Goal: Task Accomplishment & Management: Use online tool/utility

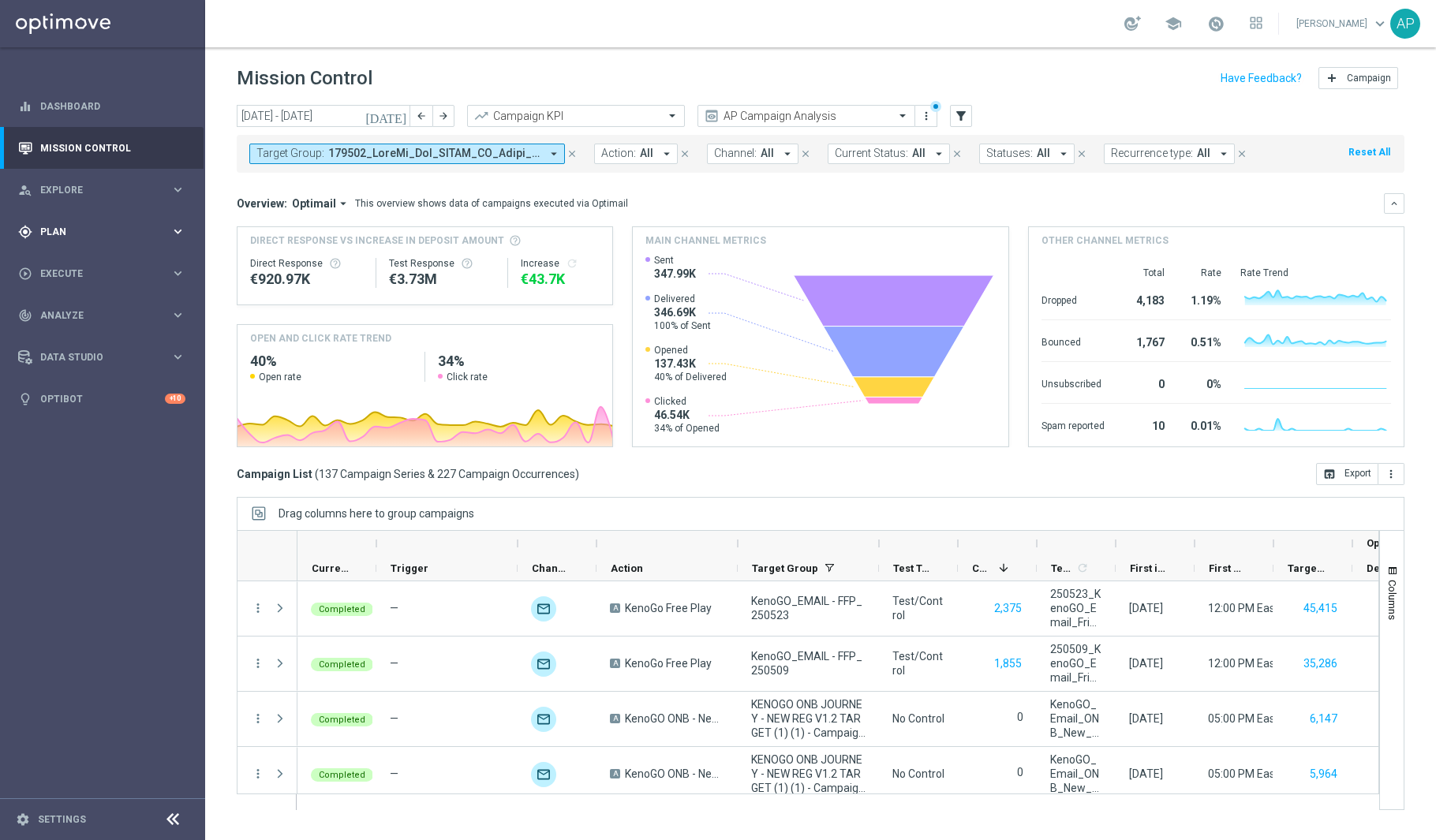
click at [94, 222] on div "gps_fixed Plan keyboard_arrow_right" at bounding box center [101, 231] width 204 height 42
click at [68, 411] on span "Execute" at bounding box center [105, 415] width 130 height 9
click at [94, 306] on link "Campaign Builder" at bounding box center [102, 307] width 123 height 13
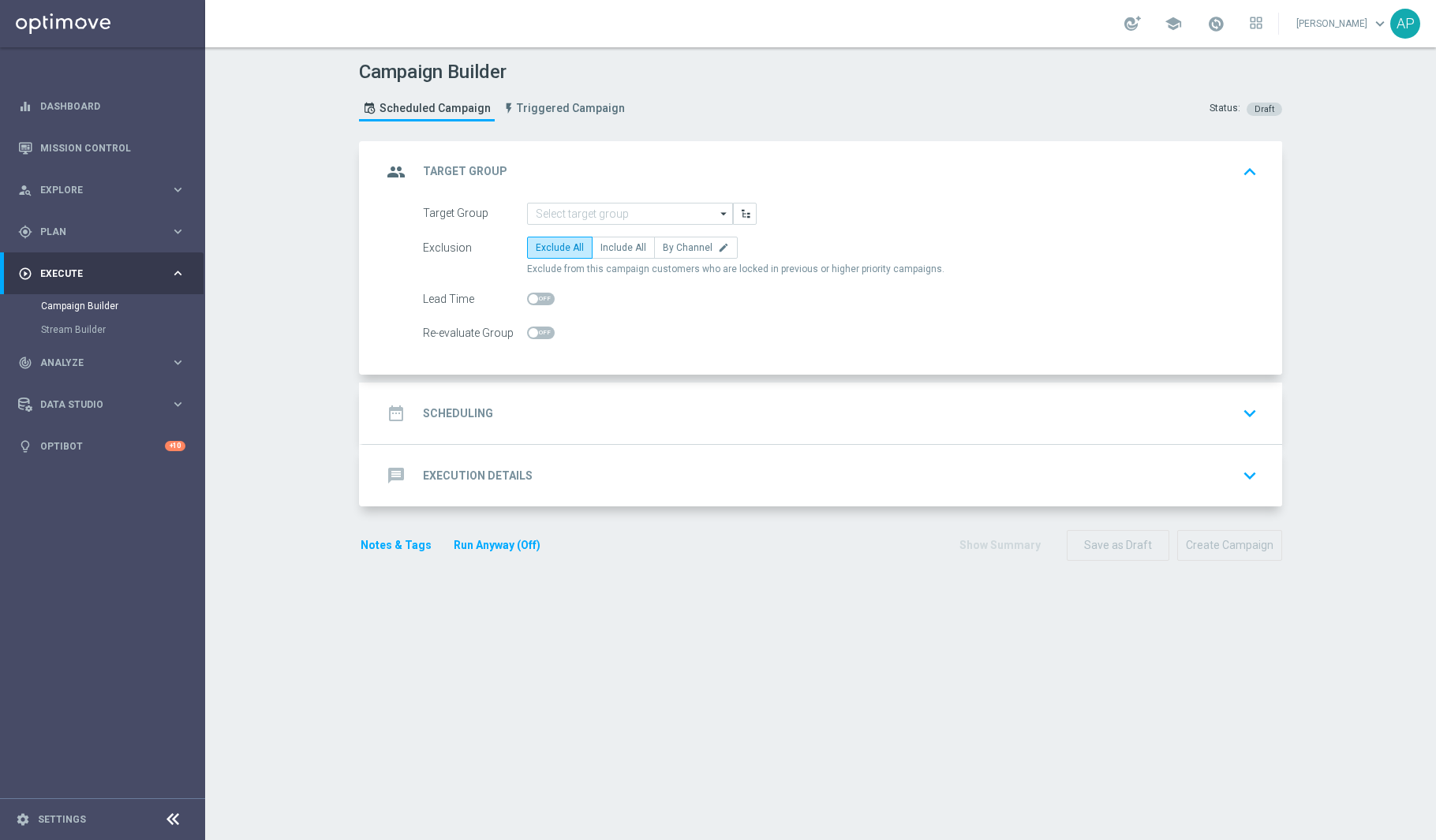
click at [717, 217] on icon "arrow_drop_down" at bounding box center [724, 214] width 16 height 20
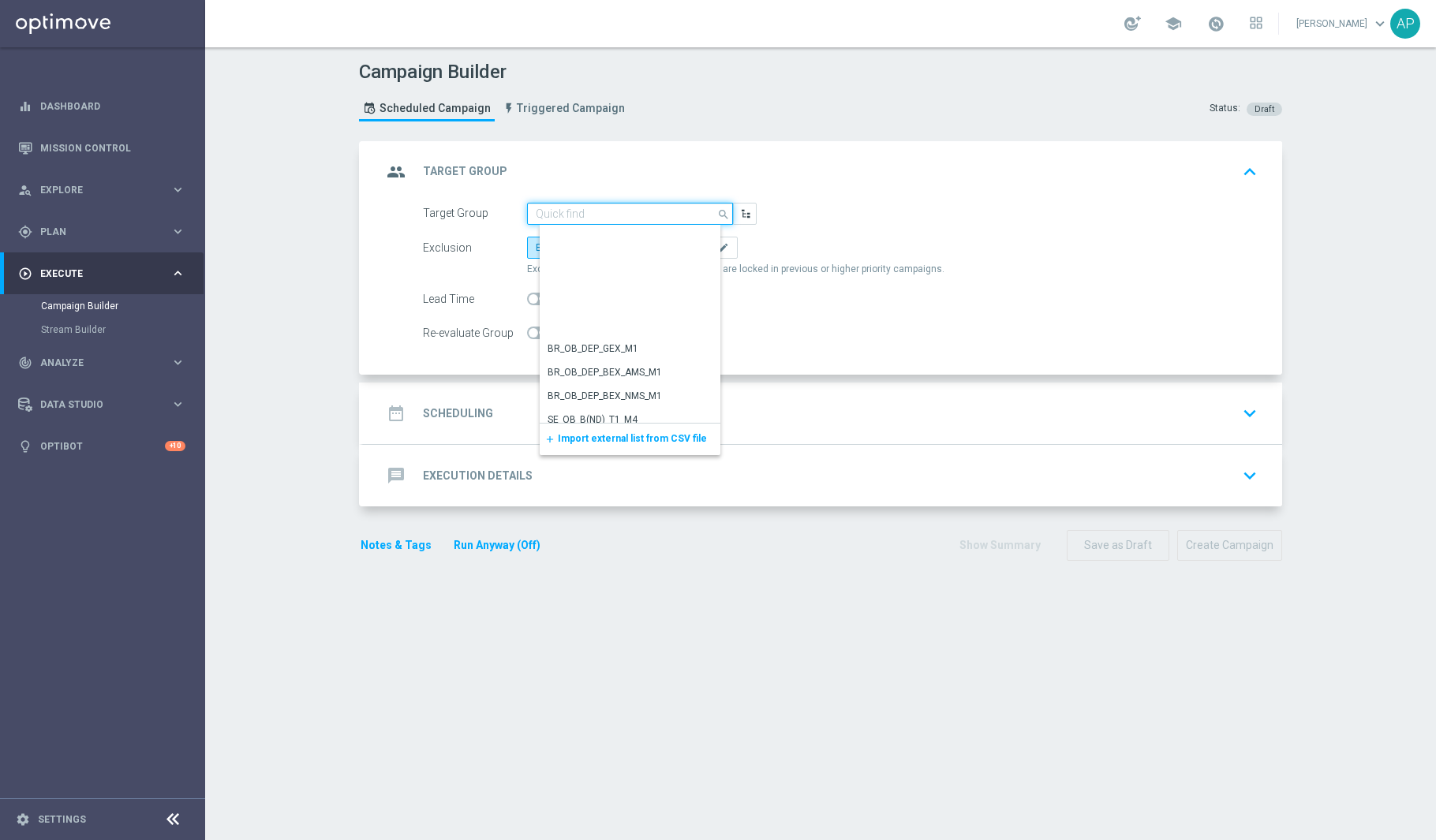
scroll to position [877, 0]
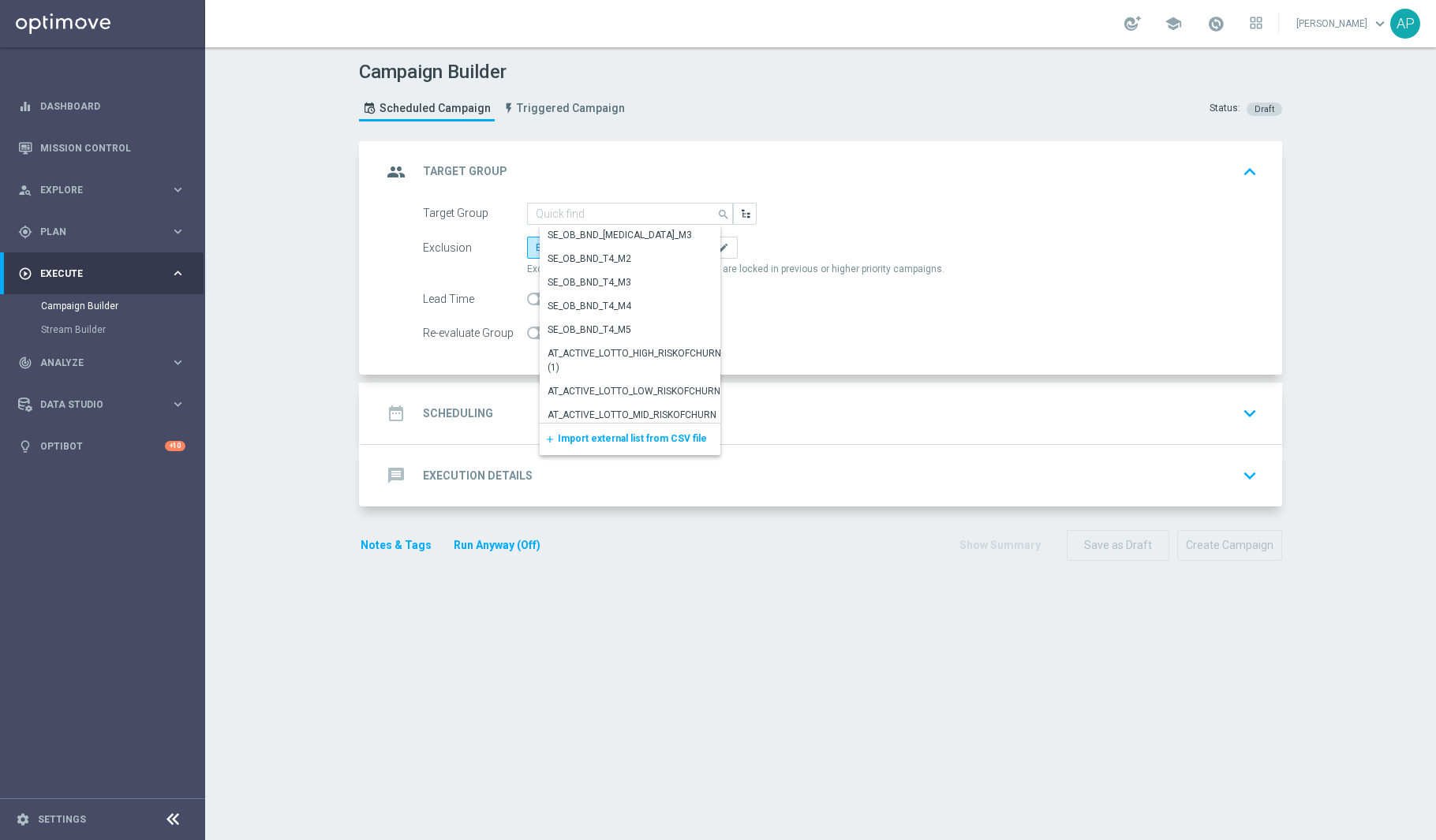
click at [375, 288] on div "Target Group search Drag here to set row groups Drag here to set column labels …" at bounding box center [822, 289] width 919 height 173
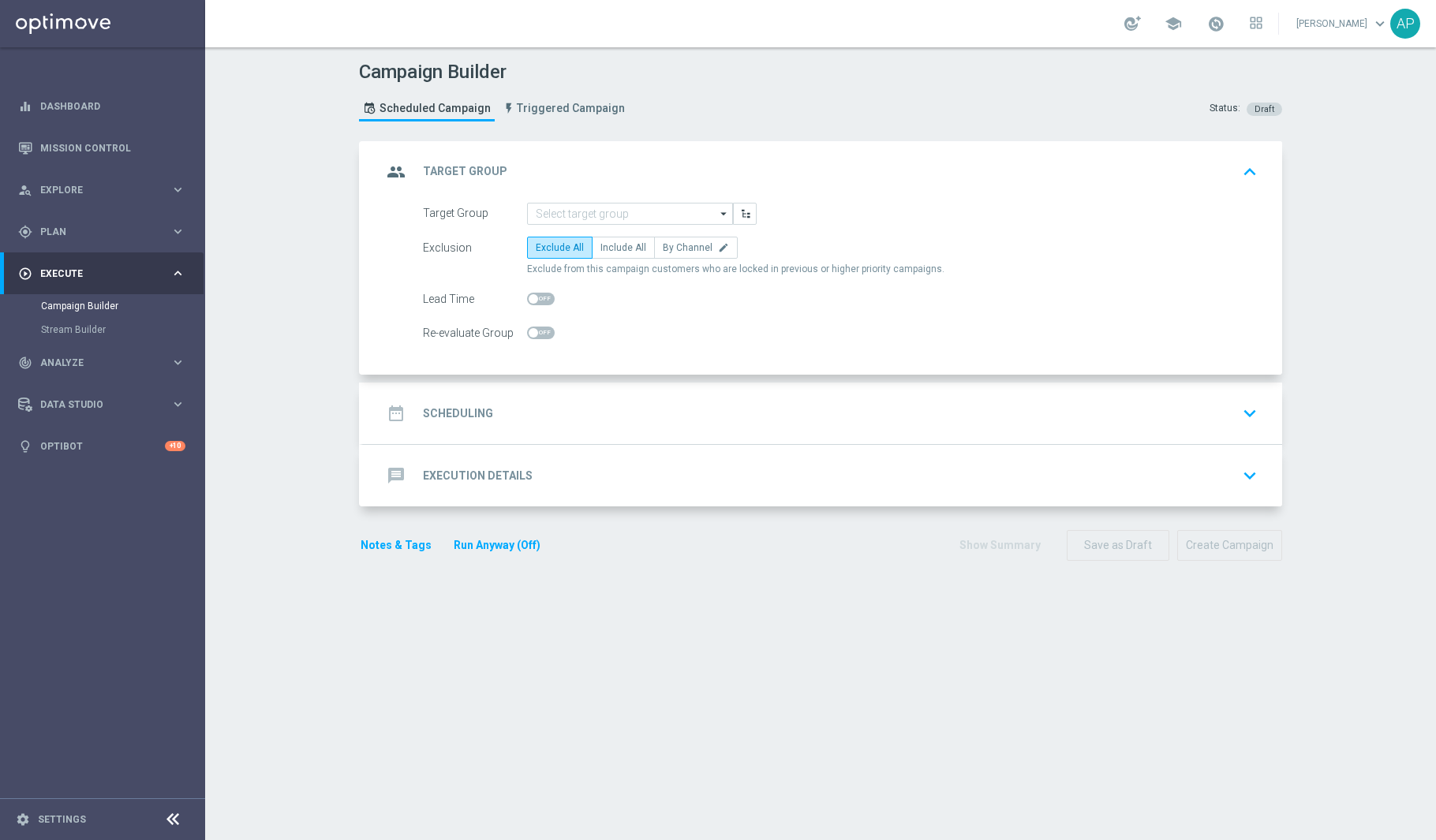
click at [623, 420] on div "date_range Scheduling keyboard_arrow_down" at bounding box center [823, 413] width 881 height 30
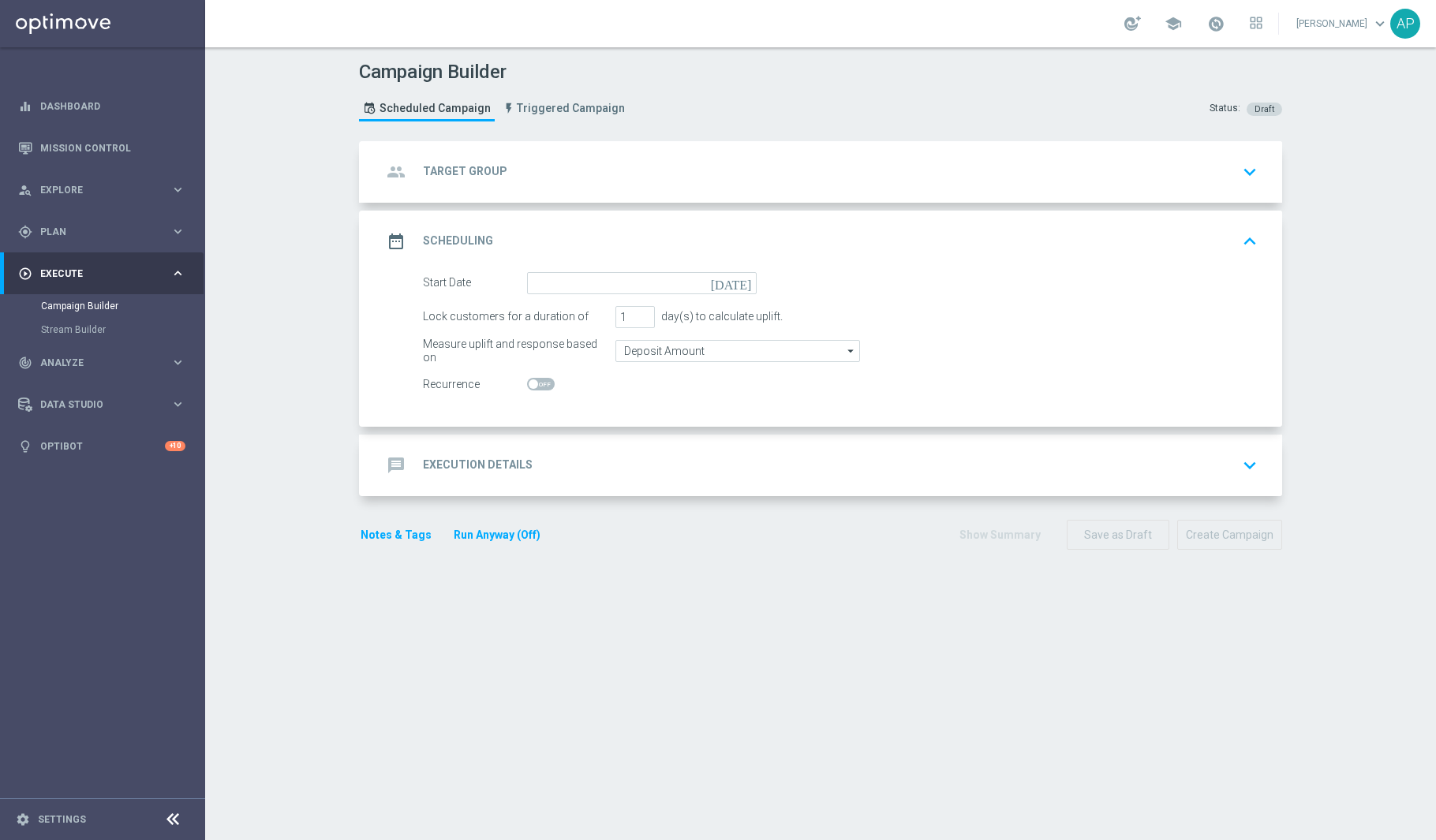
click at [822, 474] on div "message Execution Details keyboard_arrow_down" at bounding box center [823, 466] width 881 height 30
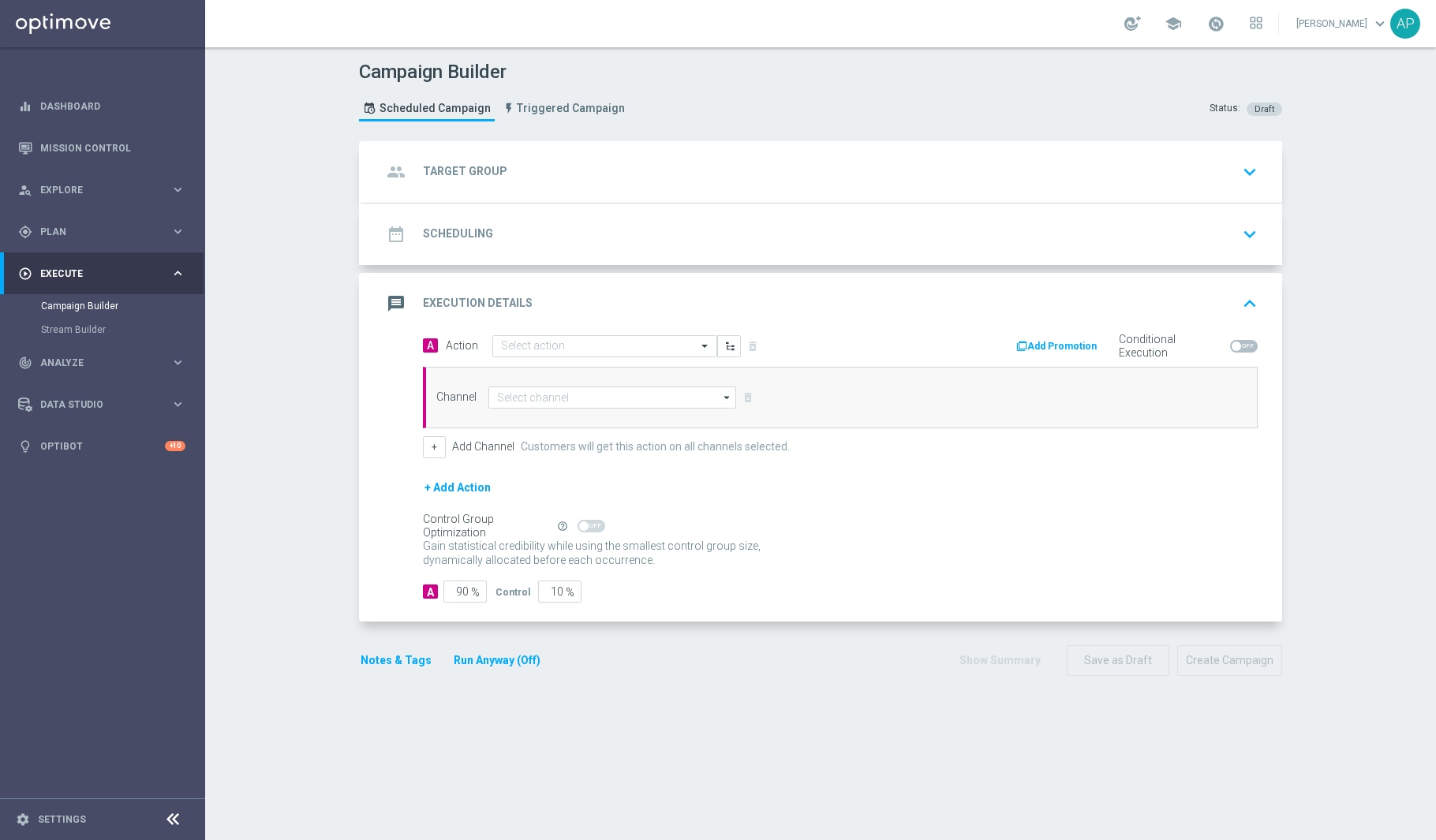
click at [784, 173] on div "group Target Group keyboard_arrow_down" at bounding box center [823, 172] width 881 height 30
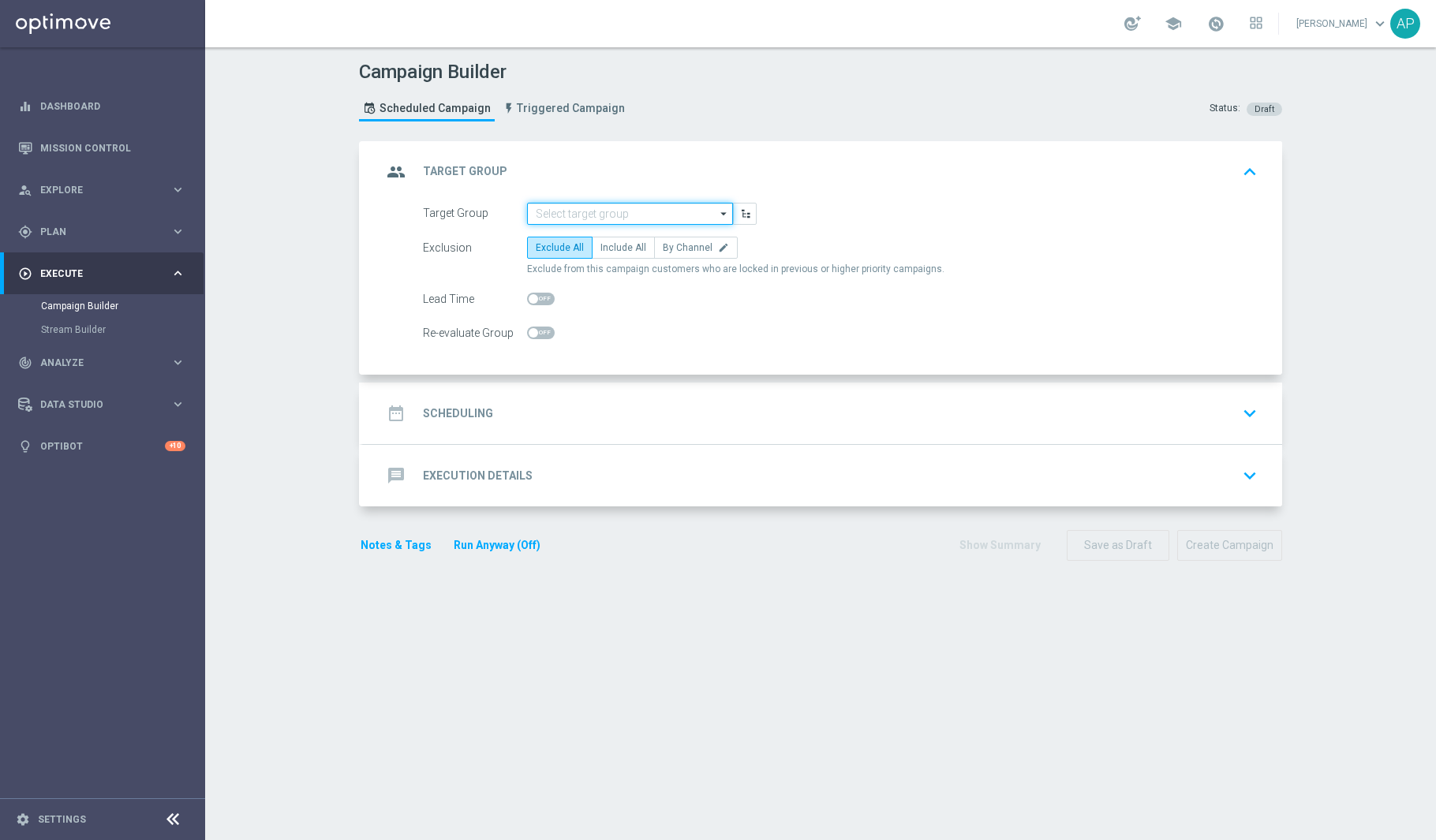
click at [680, 217] on input at bounding box center [630, 214] width 206 height 22
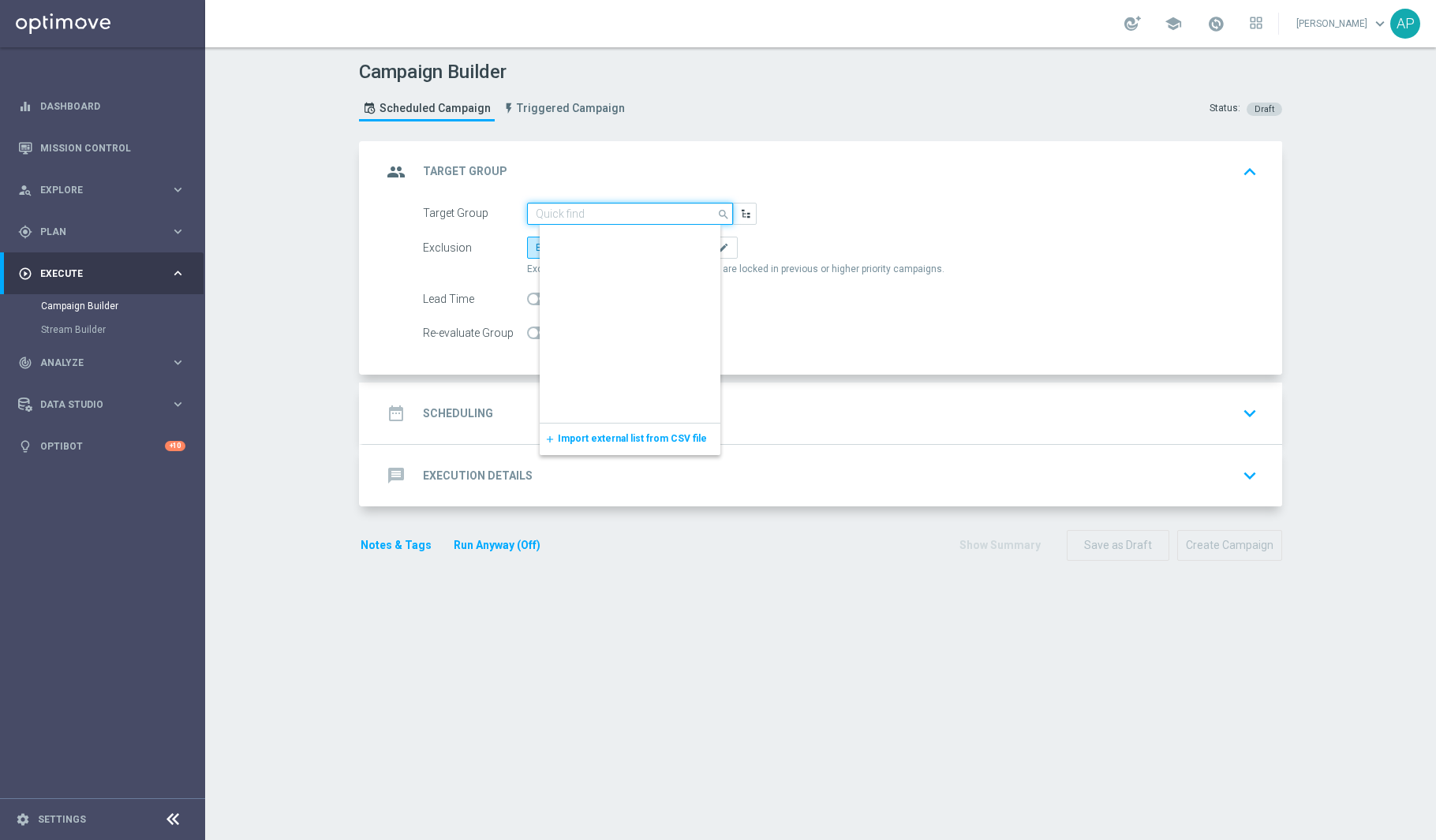
scroll to position [909, 0]
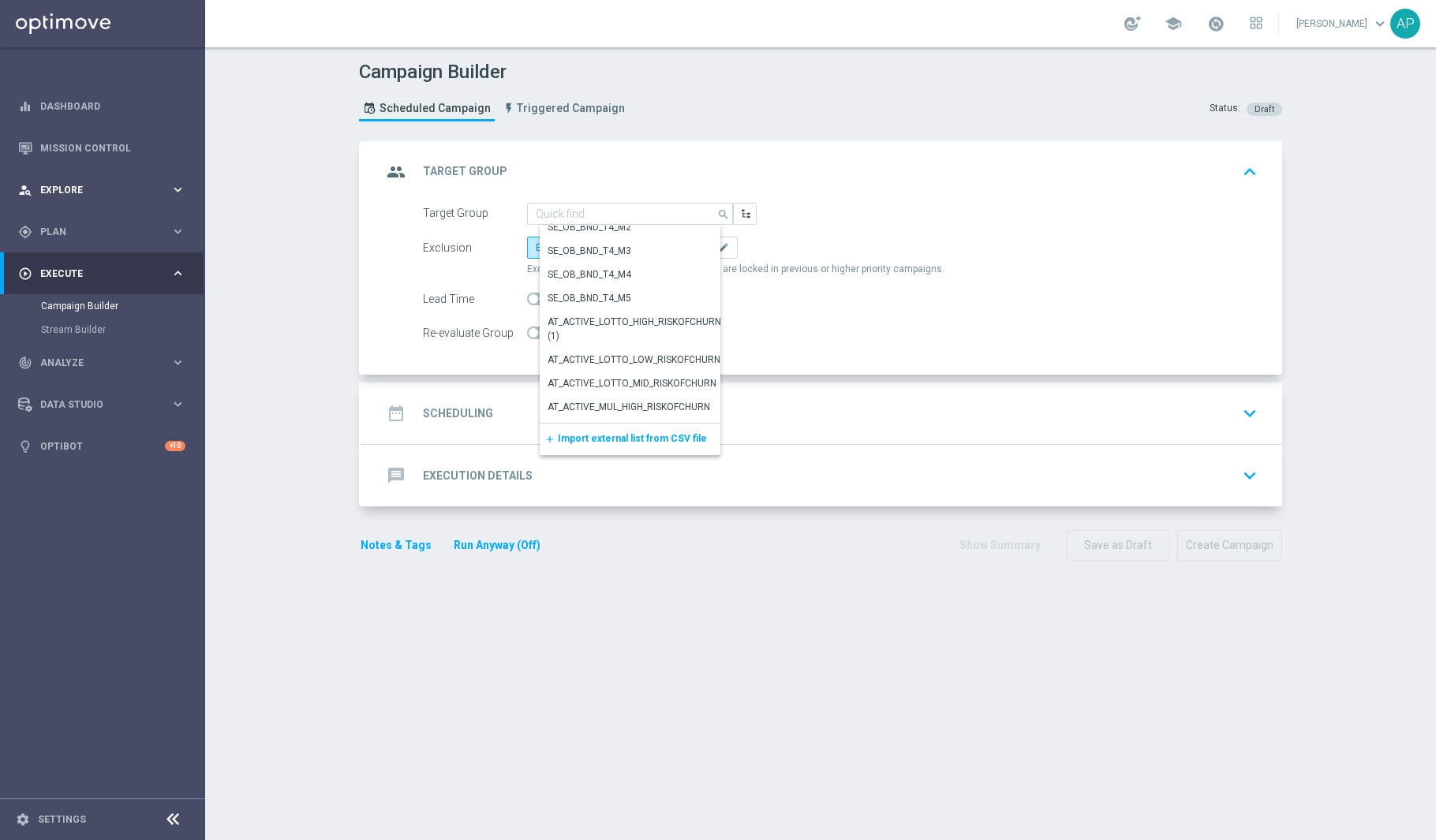
click at [112, 192] on span "Explore" at bounding box center [105, 190] width 130 height 9
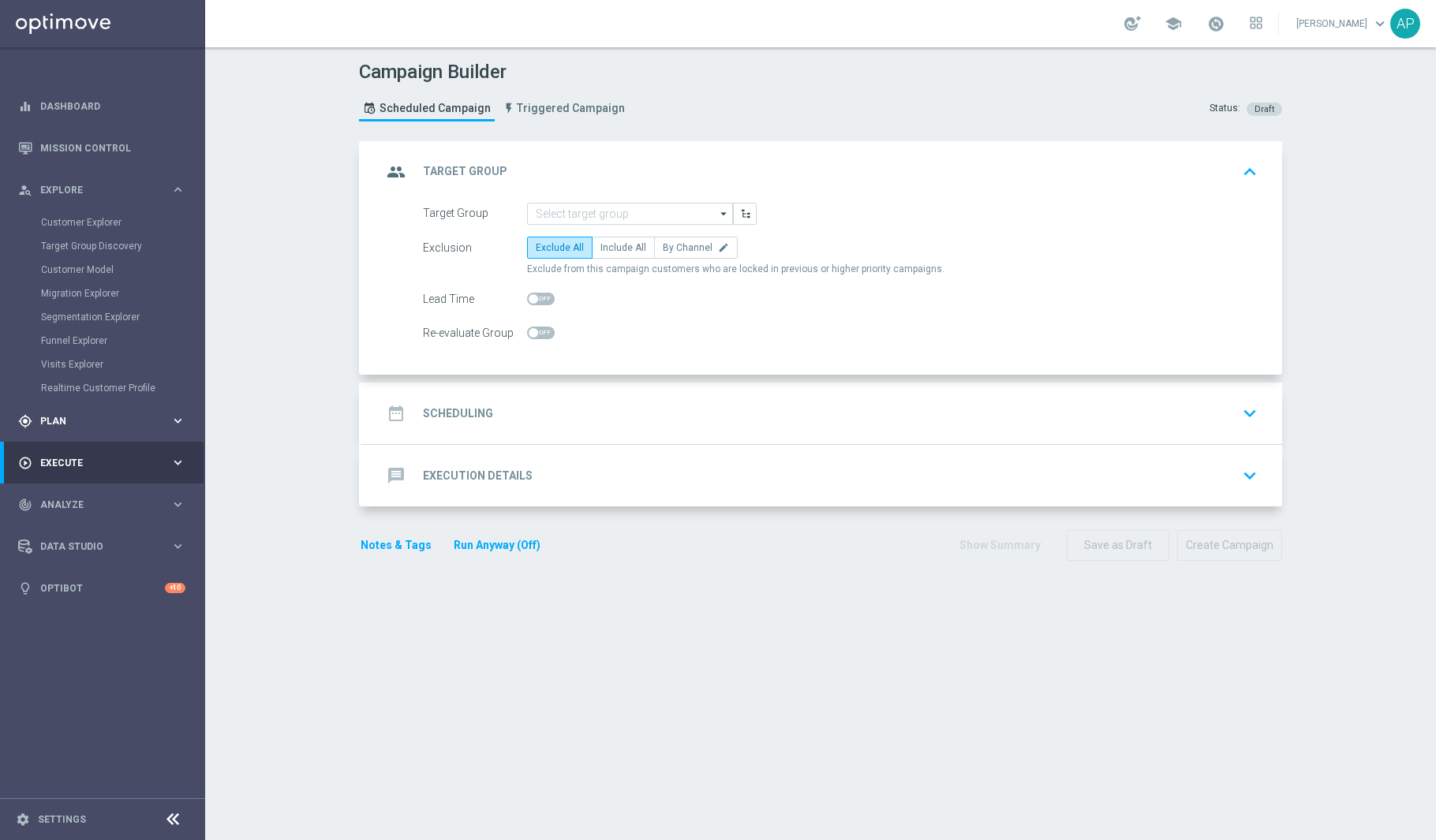
click at [92, 418] on span "Plan" at bounding box center [105, 421] width 130 height 9
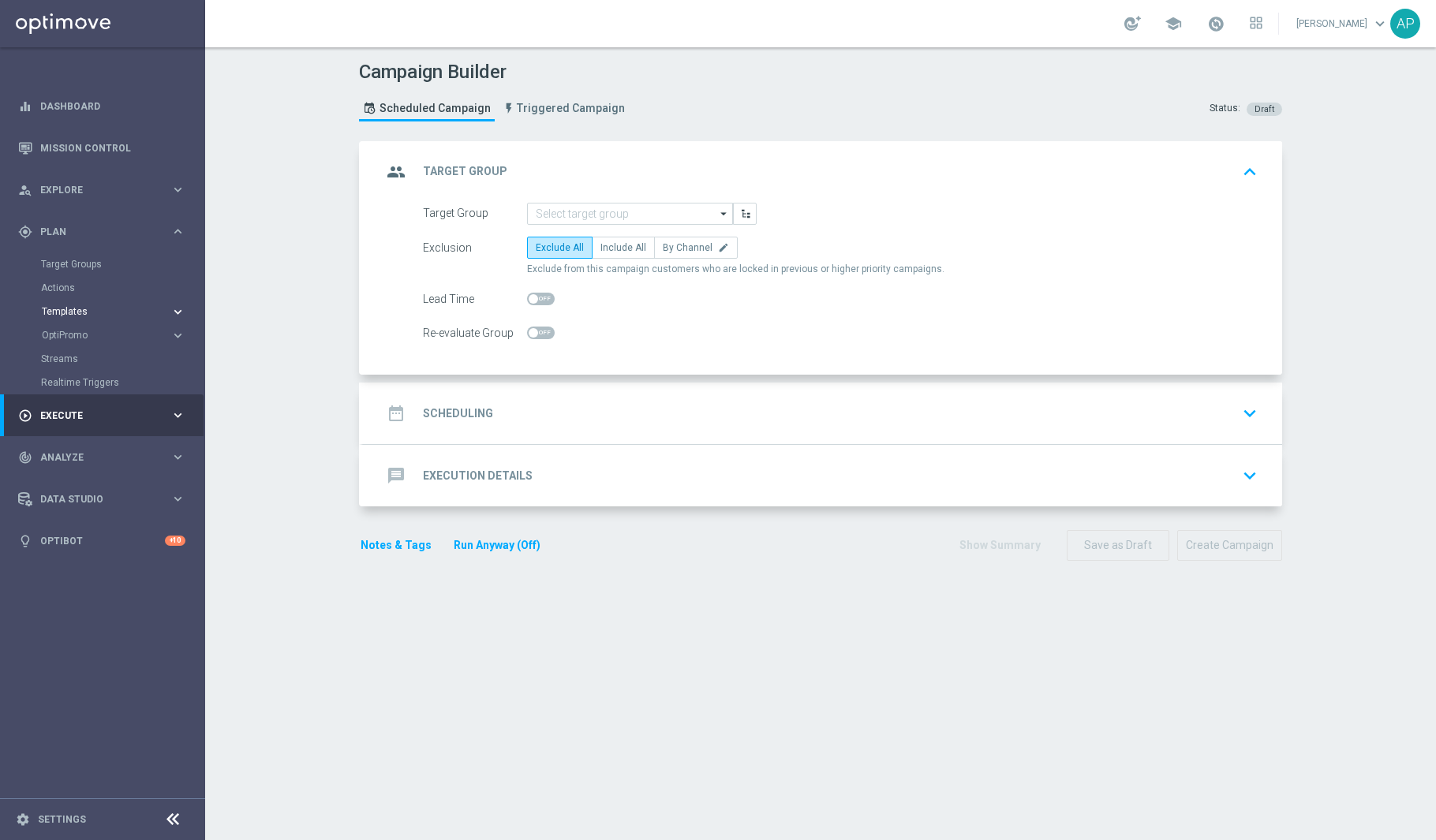
click at [64, 313] on span "Templates" at bounding box center [98, 311] width 112 height 9
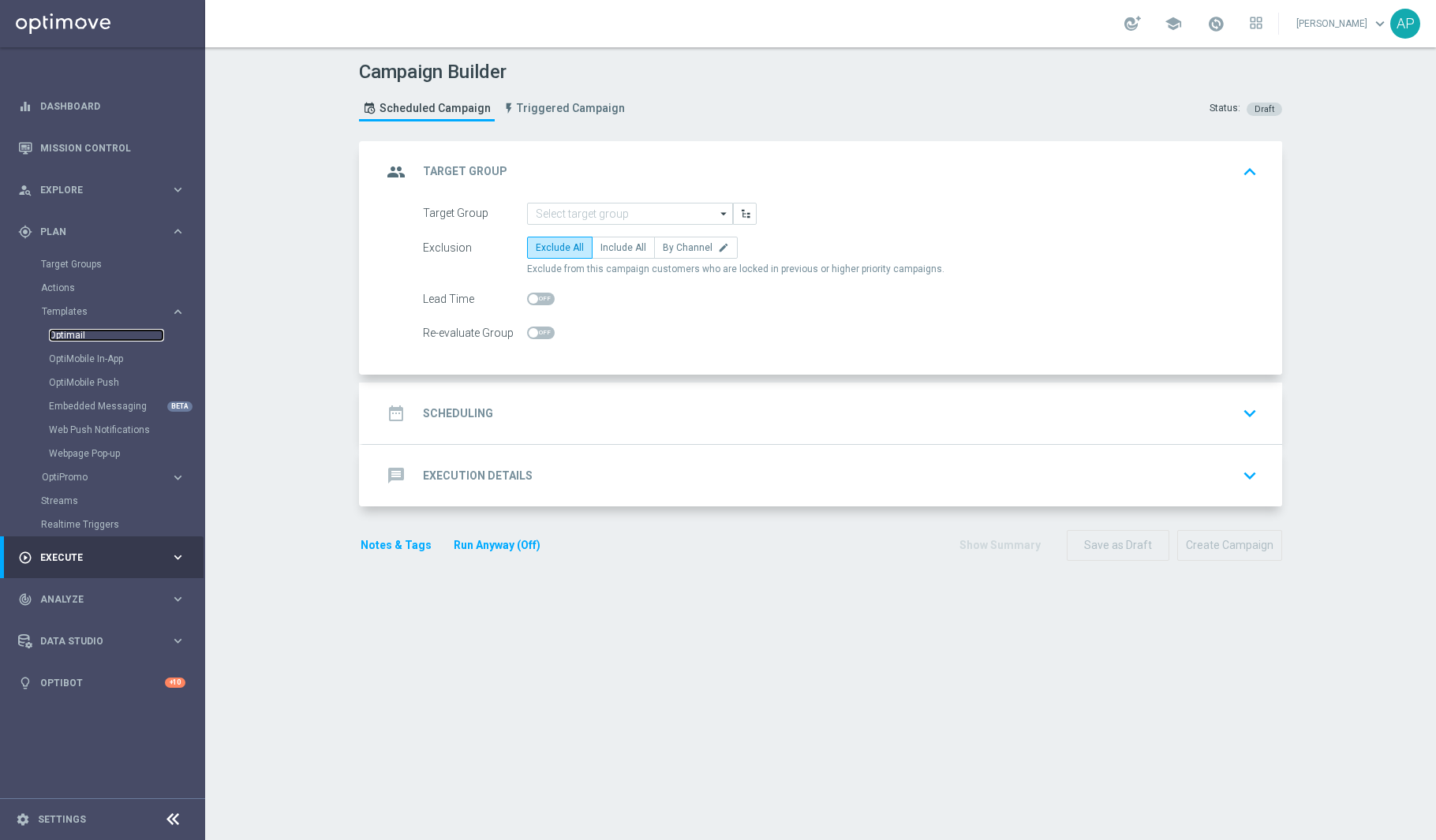
click at [69, 337] on link "Optimail" at bounding box center [107, 335] width 115 height 13
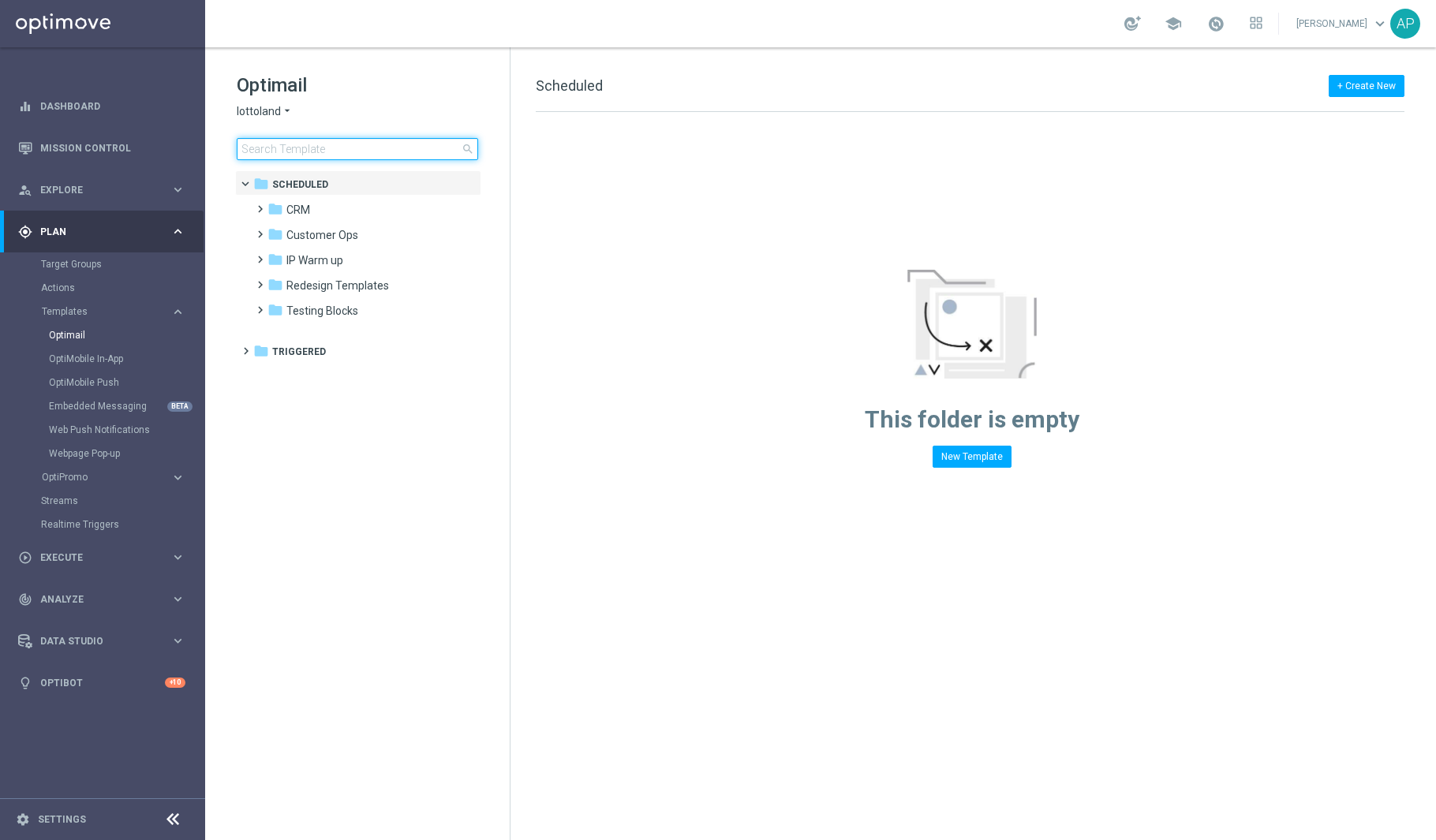
click at [293, 156] on input at bounding box center [358, 150] width 242 height 22
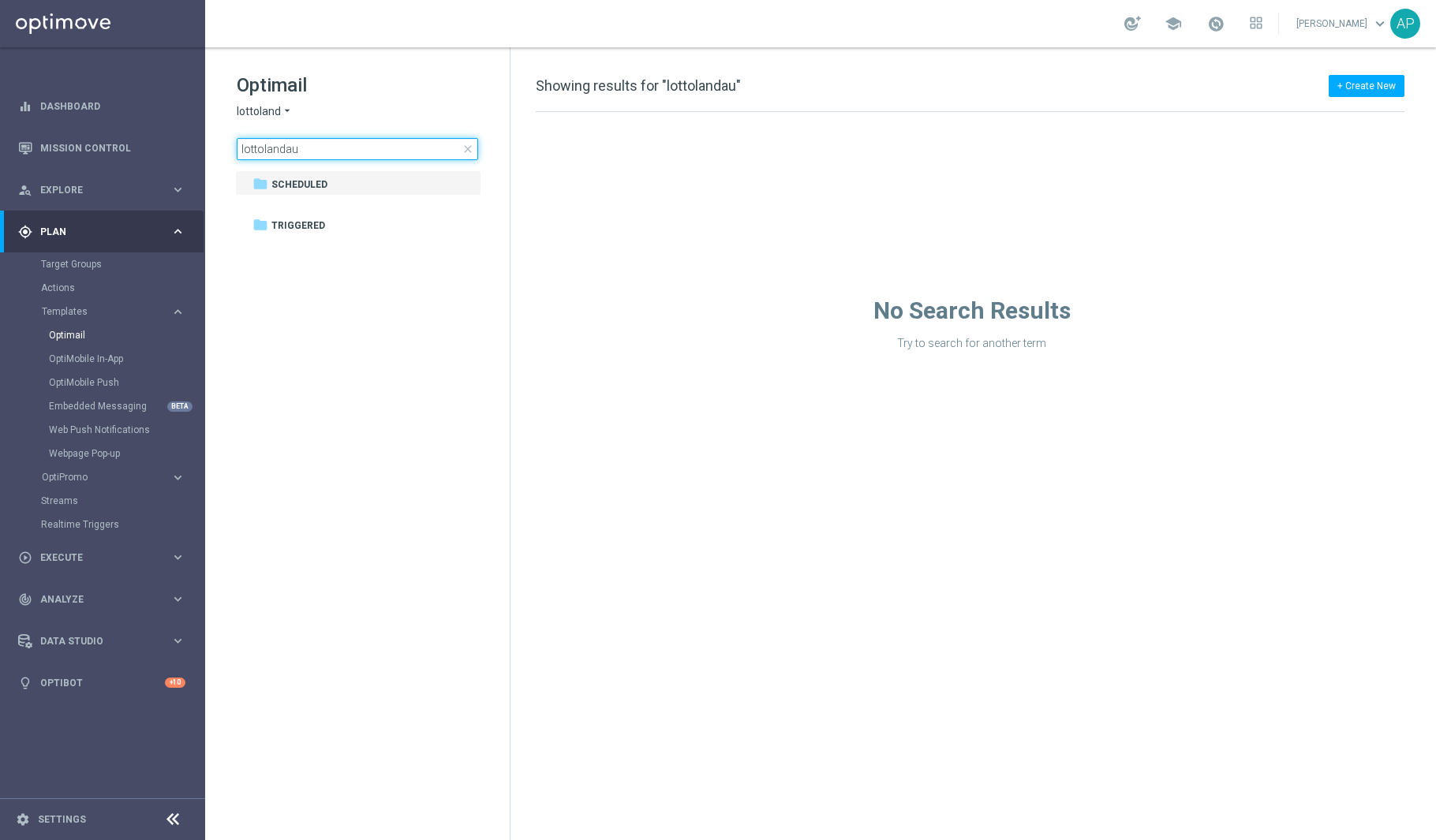
click at [308, 147] on input "lottolandau" at bounding box center [358, 150] width 242 height 22
type input "l"
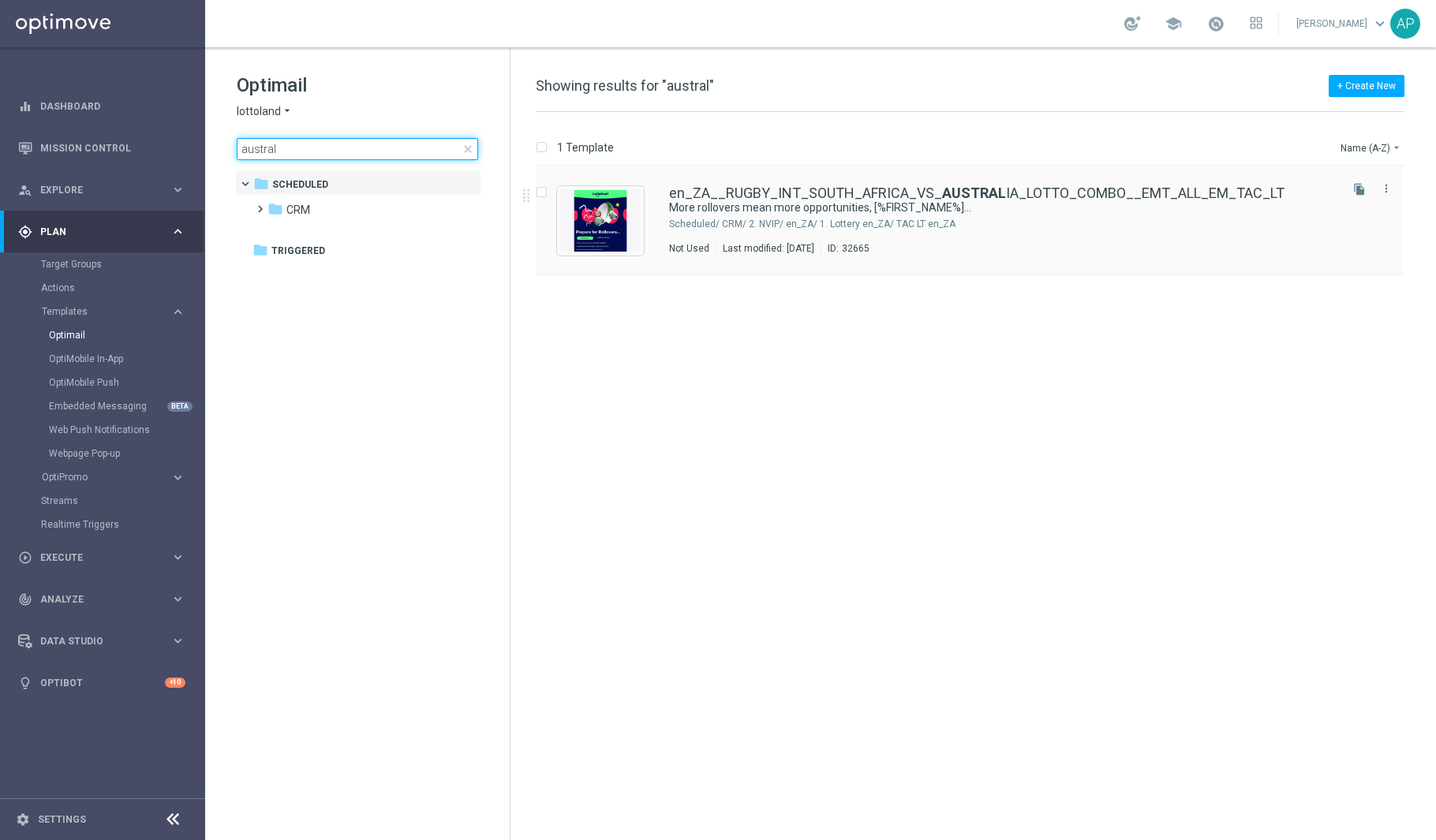
type input "austral"
click at [868, 185] on div "en_ZA__RUGBY_INT_SOUTH_AFRICA_VS_ AUSTRAL IA_LOTTO_COMBO__EMT_ALL_EM_TAC_LT Mor…" at bounding box center [968, 220] width 867 height 109
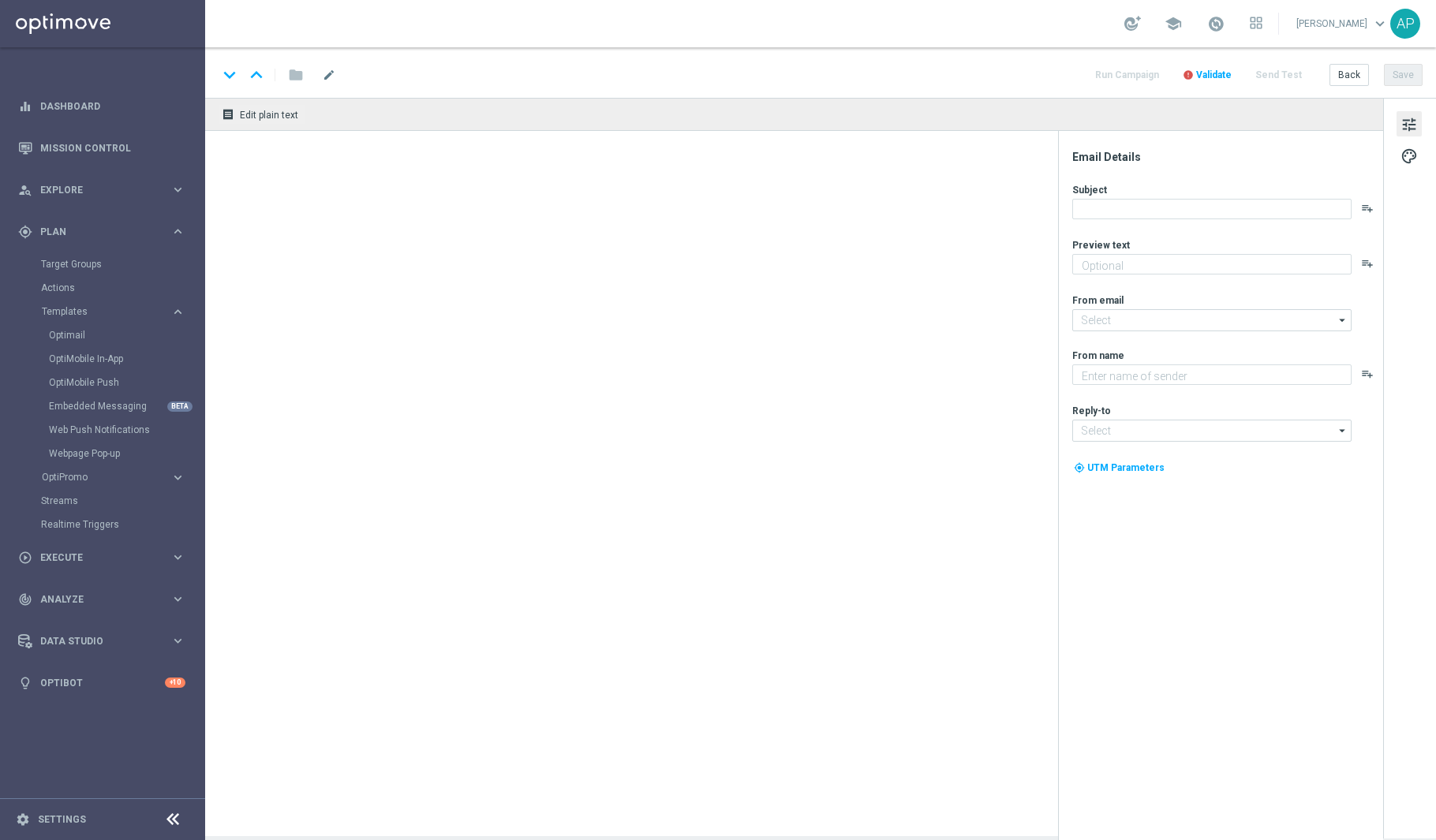
type textarea "Don't miss any of these!"
type input "[EMAIL_ADDRESS][DOMAIN_NAME]"
type textarea "Lottoland"
type input "[EMAIL_ADDRESS][DOMAIN_NAME]"
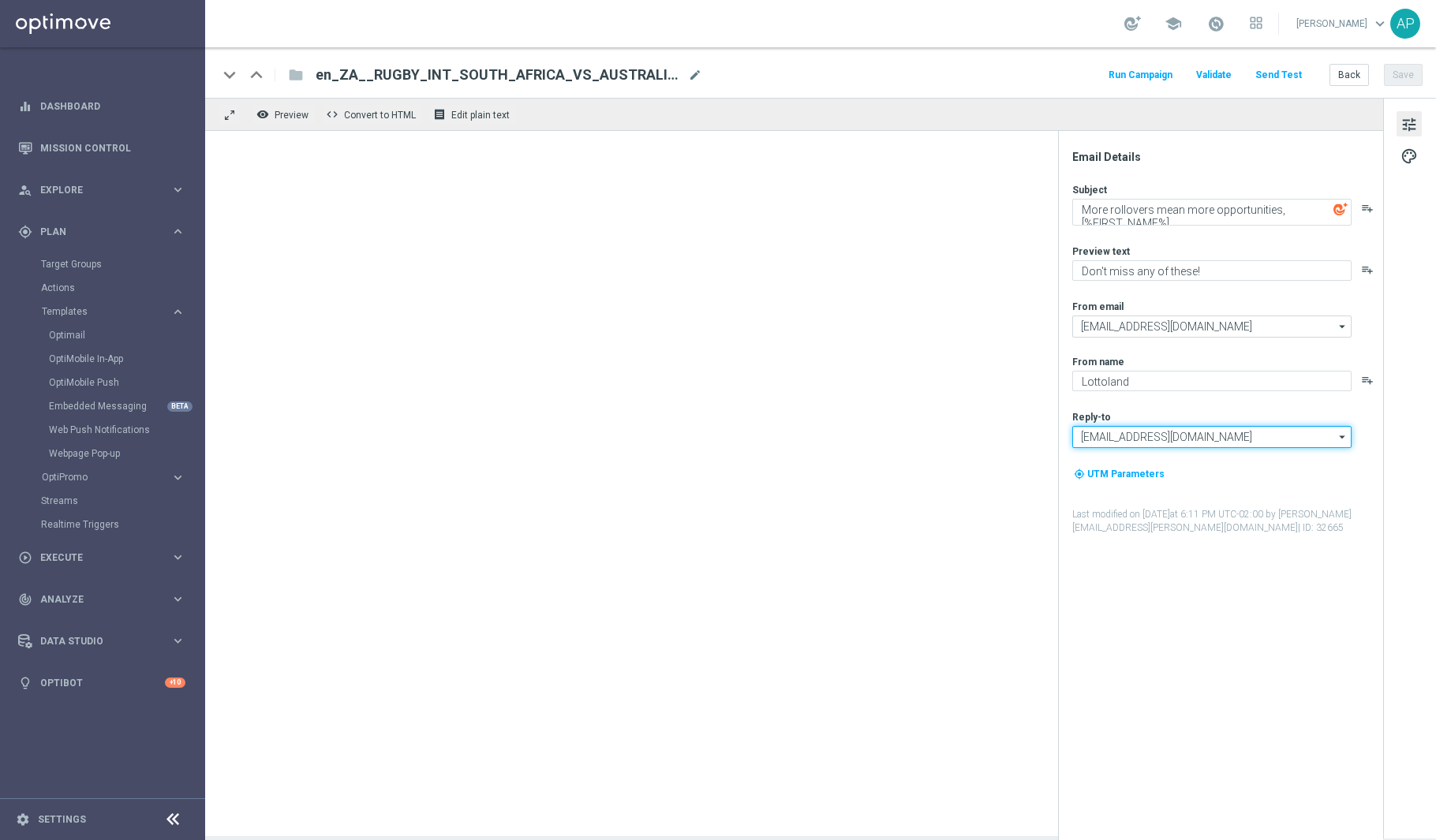
click at [1299, 436] on input "[EMAIL_ADDRESS][DOMAIN_NAME]" at bounding box center [1211, 437] width 279 height 22
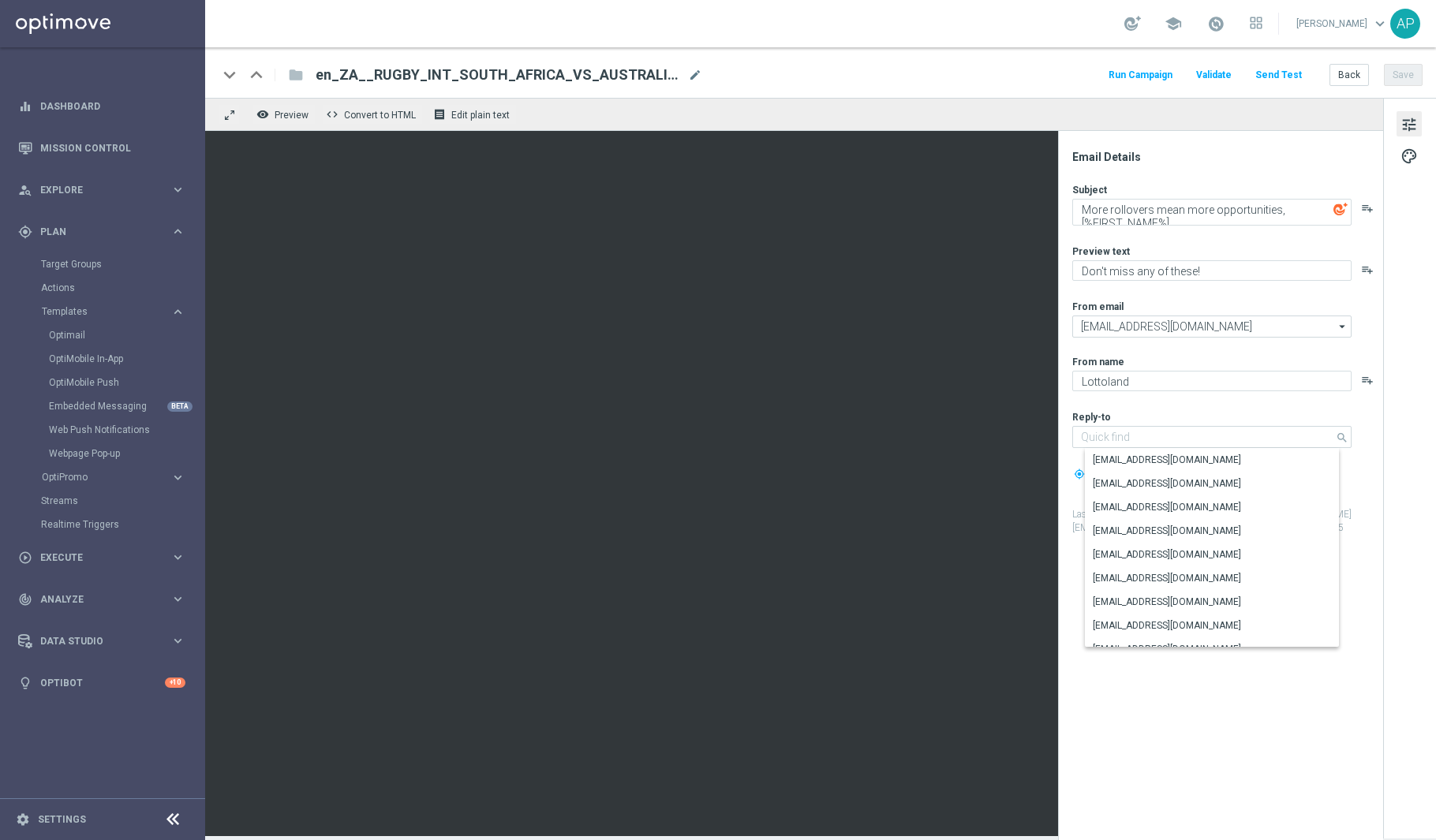
click at [1340, 326] on icon "arrow_drop_down" at bounding box center [1342, 326] width 16 height 20
type input "[EMAIL_ADDRESS][DOMAIN_NAME]"
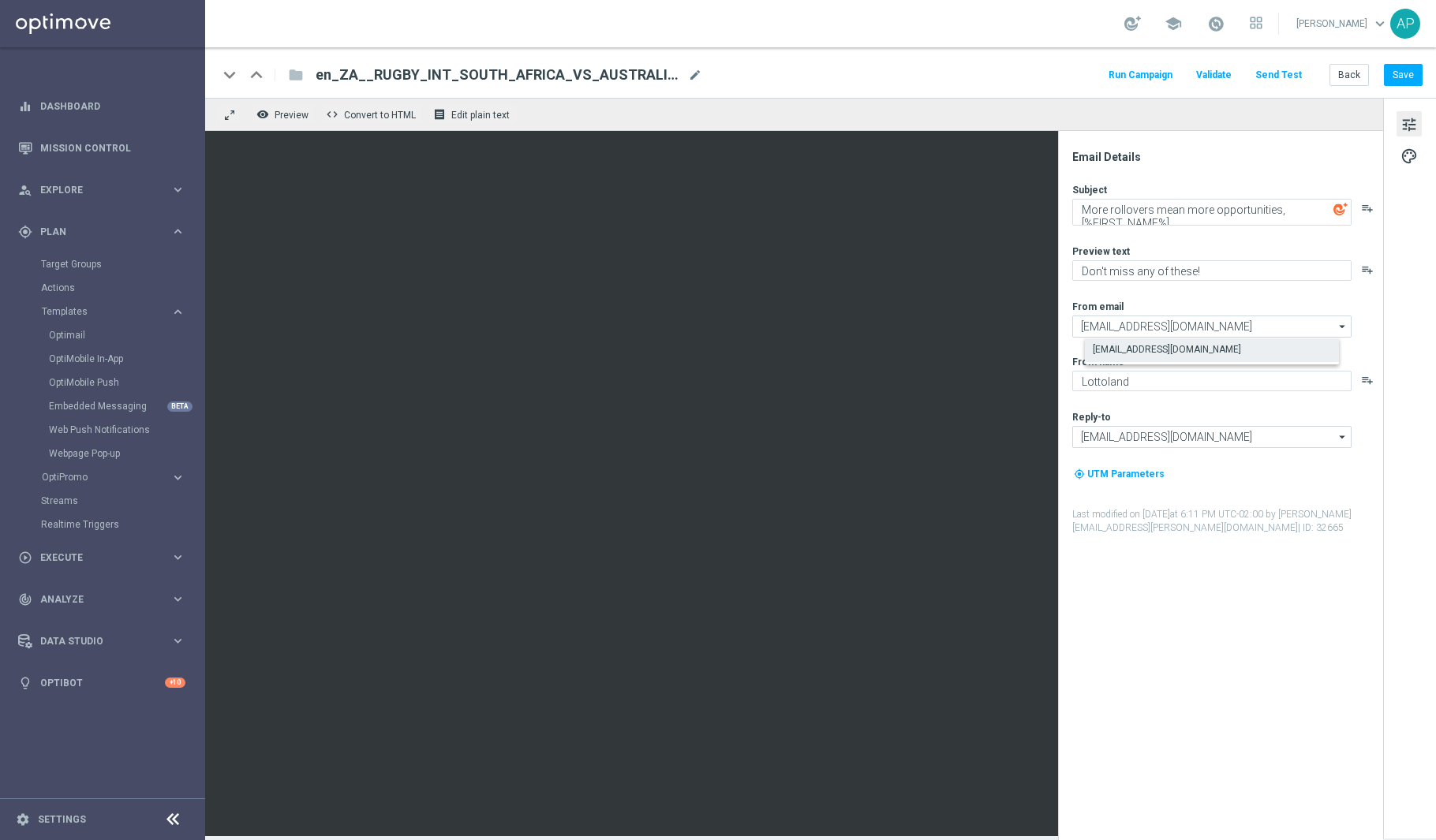
click at [1335, 430] on icon "arrow_drop_down" at bounding box center [1342, 437] width 16 height 20
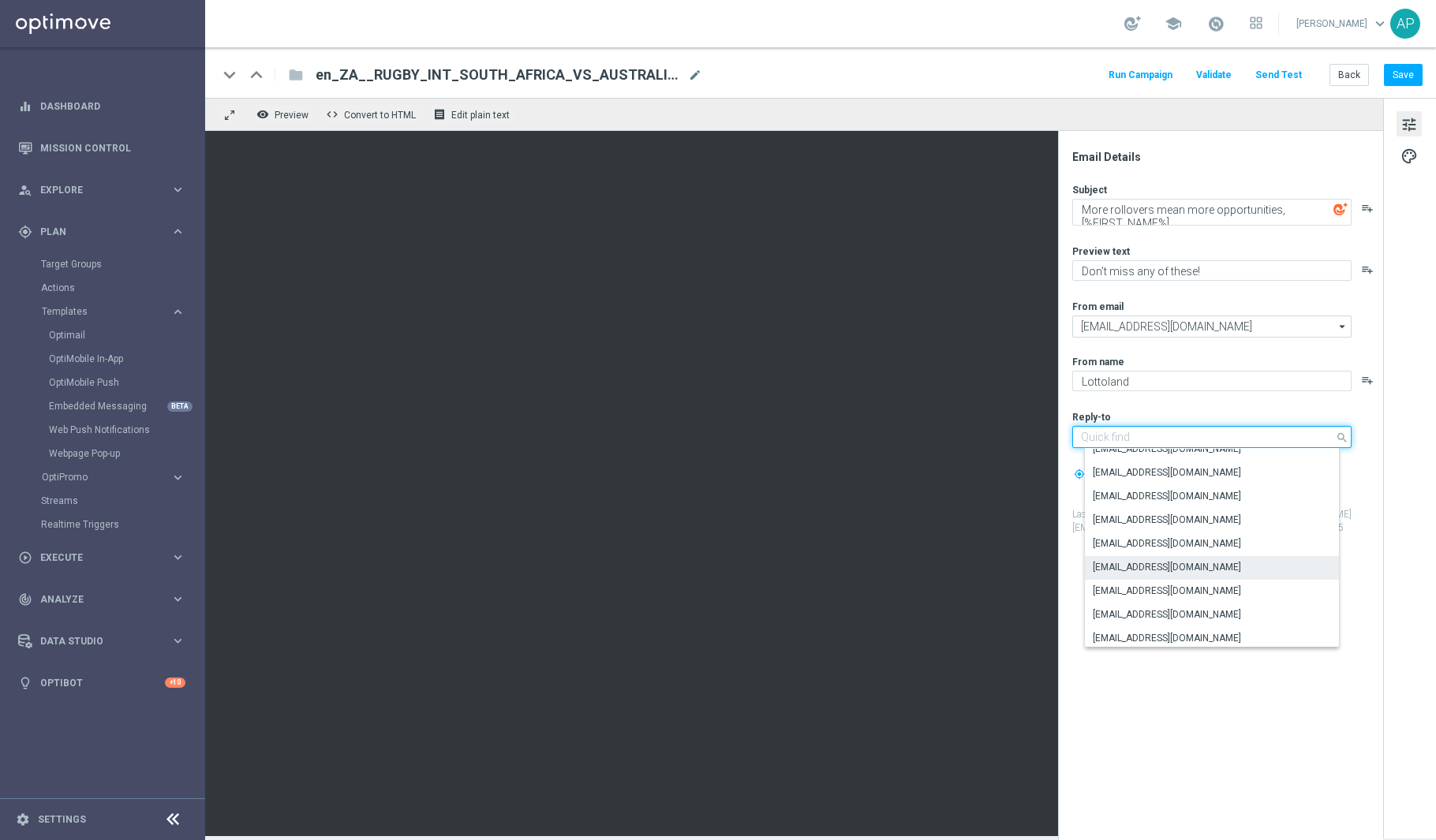
scroll to position [370, 0]
click at [1218, 710] on div "Email Details Subject More rollovers mean more opportunities, [%FIRST_NAME%]...…" at bounding box center [1224, 494] width 314 height 690
type input "[EMAIL_ADDRESS][DOMAIN_NAME]"
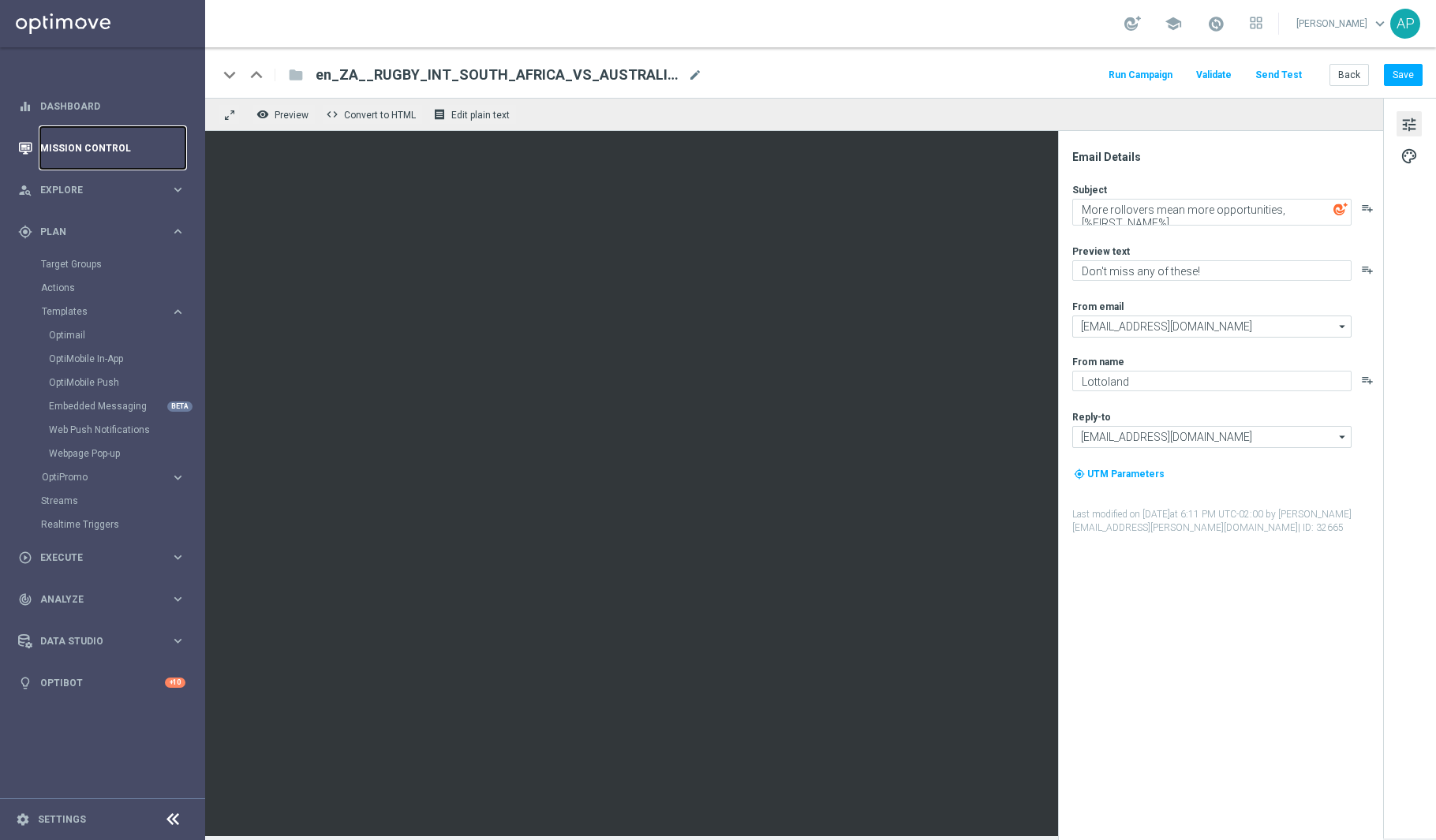
click at [73, 157] on link "Mission Control" at bounding box center [112, 148] width 145 height 42
